Goal: Find specific page/section

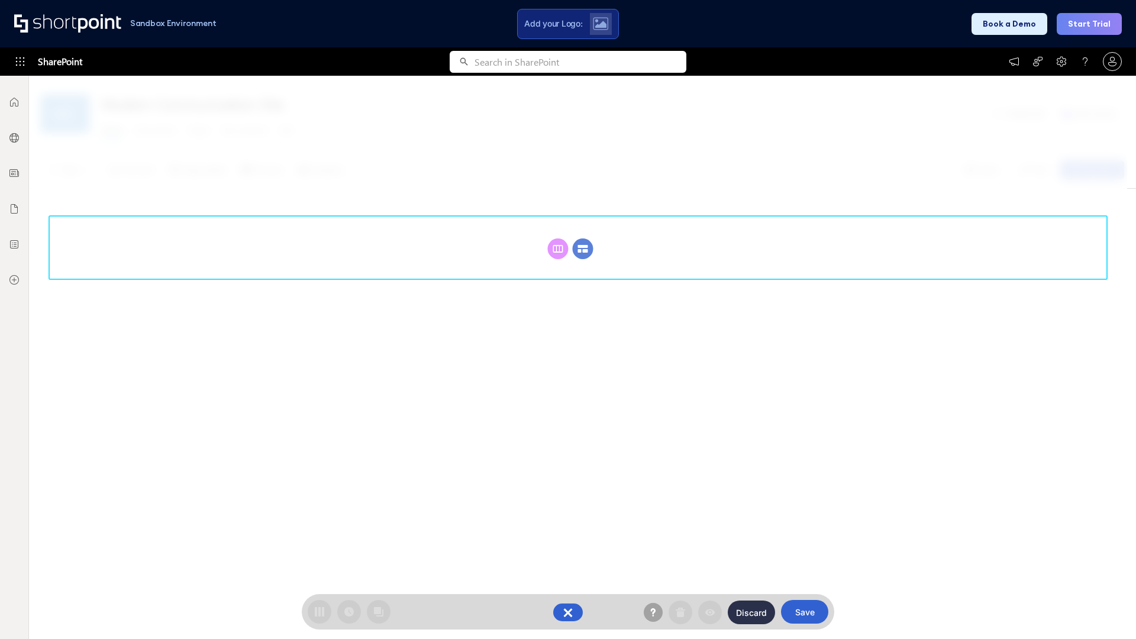
click at [583, 238] on circle at bounding box center [583, 248] width 21 height 21
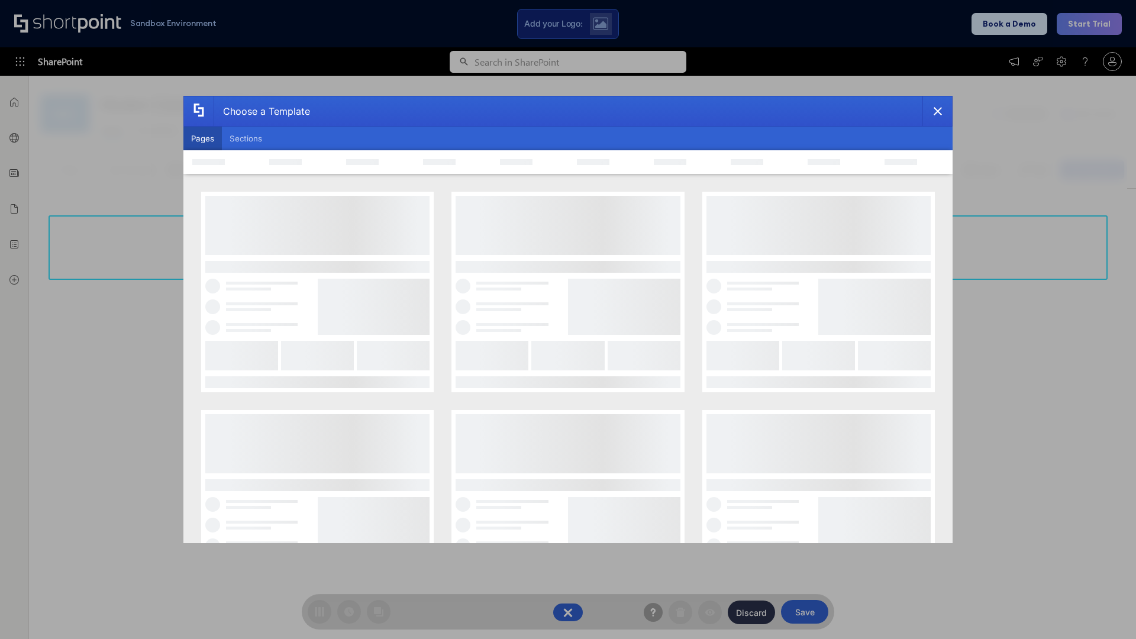
scroll to position [162, 0]
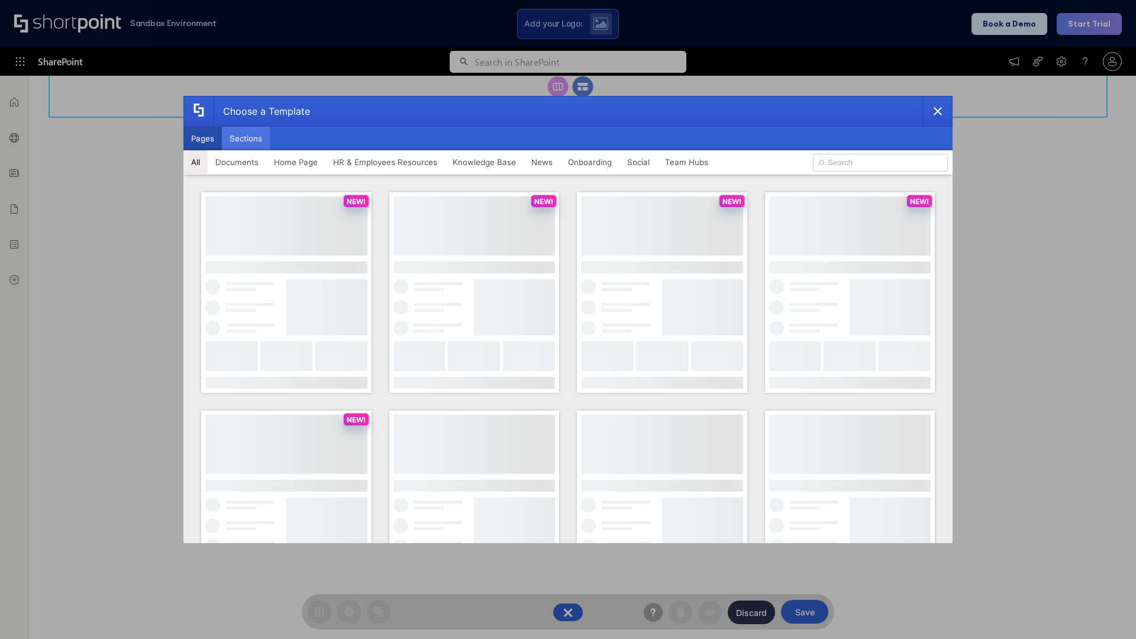
click at [245, 138] on button "Sections" at bounding box center [246, 139] width 48 height 24
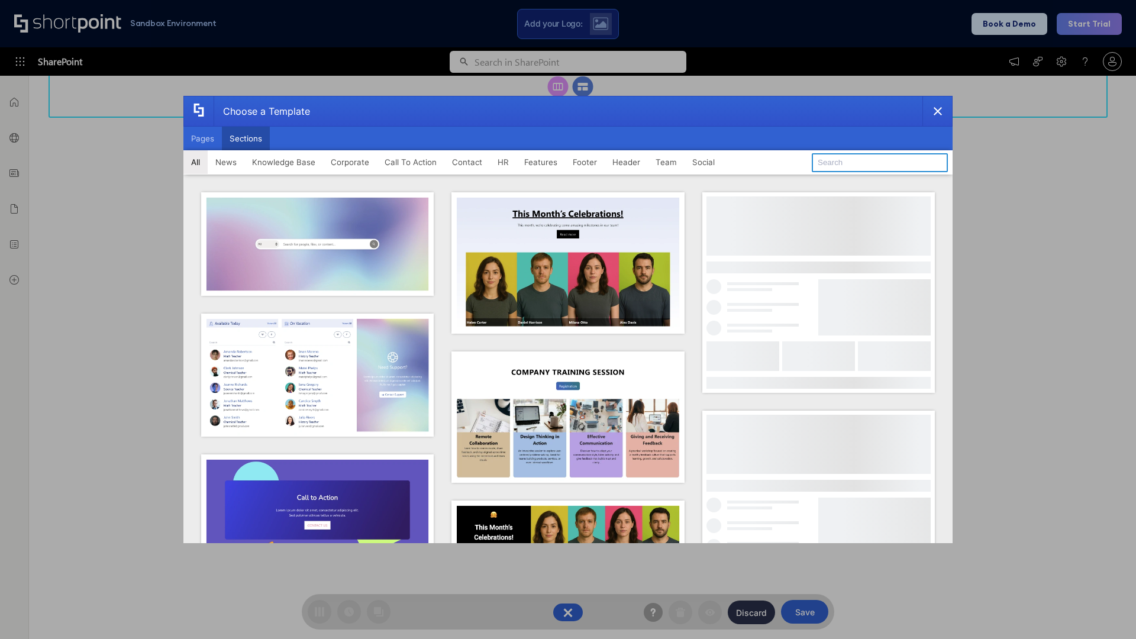
type input "Events"
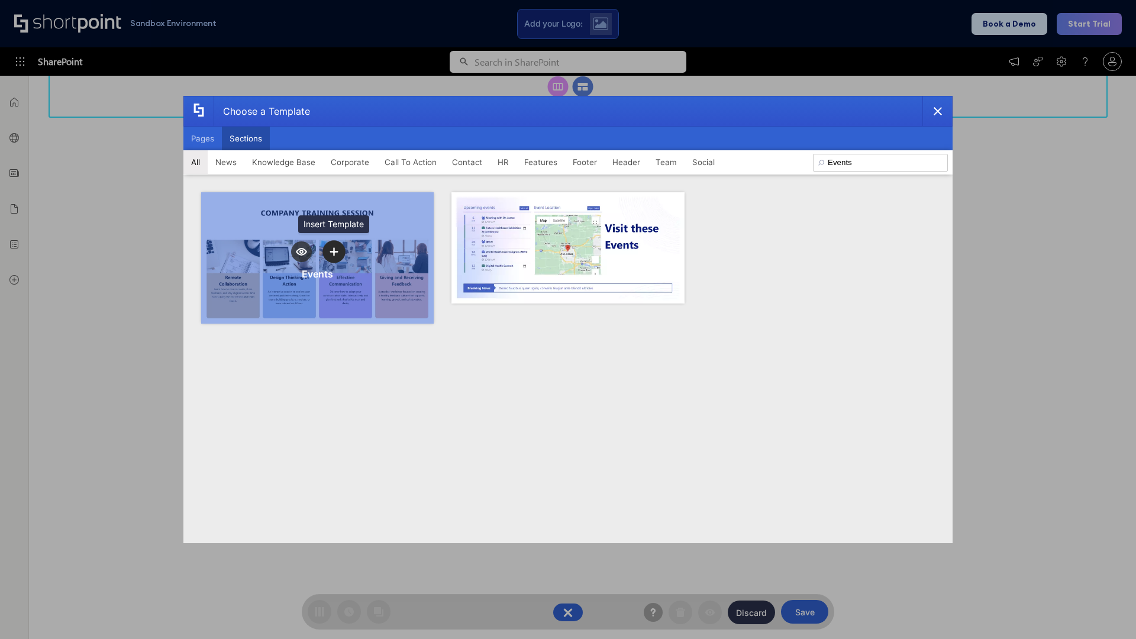
click at [334, 251] on icon "template selector" at bounding box center [333, 252] width 8 height 8
